Goal: Find specific page/section: Find specific page/section

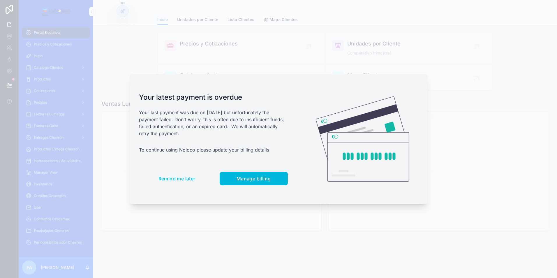
click at [175, 179] on span "Remind me later" at bounding box center [177, 179] width 37 height 6
